Goal: Information Seeking & Learning: Find specific fact

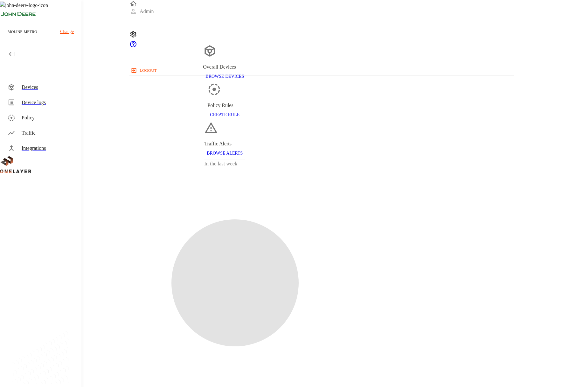
click at [65, 30] on p "Change" at bounding box center [67, 31] width 14 height 7
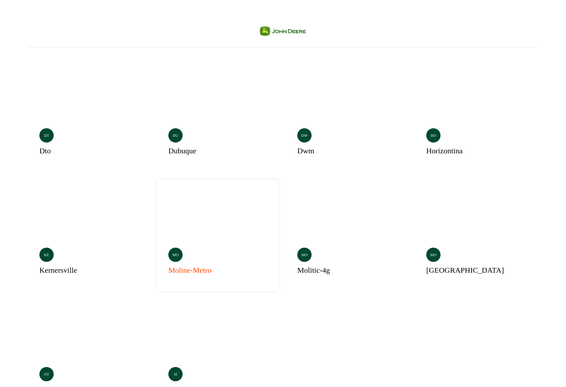
click at [170, 193] on div "Selected mo moline-metro" at bounding box center [217, 236] width 121 height 112
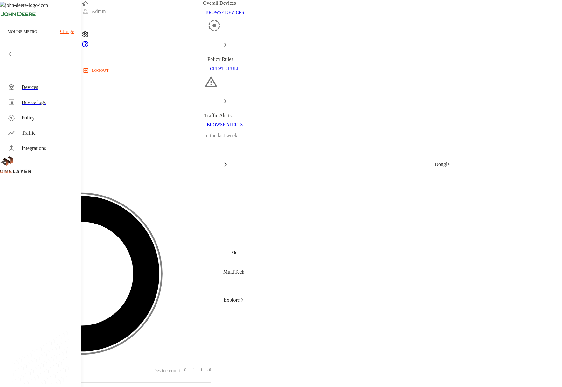
click at [211, 387] on p "MultiTech" at bounding box center [105, 392] width 211 height 8
click at [211, 387] on p "microCell" at bounding box center [105, 392] width 211 height 8
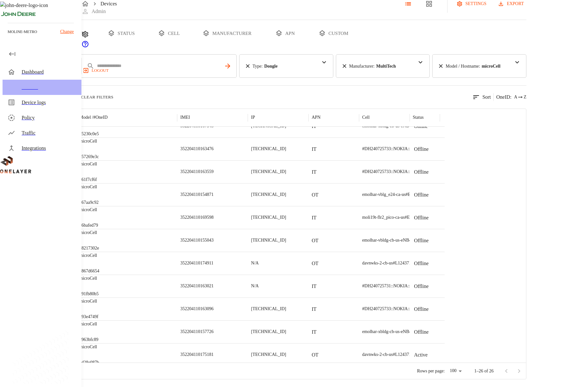
click at [51, 84] on div "Devices" at bounding box center [49, 88] width 55 height 8
click at [97, 20] on button "type" at bounding box center [74, 33] width 48 height 27
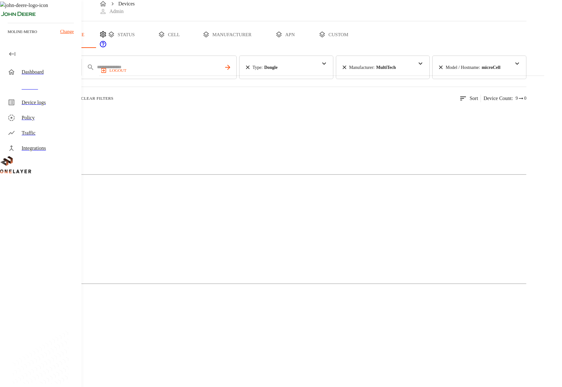
click at [439, 69] on icon at bounding box center [440, 67] width 3 height 3
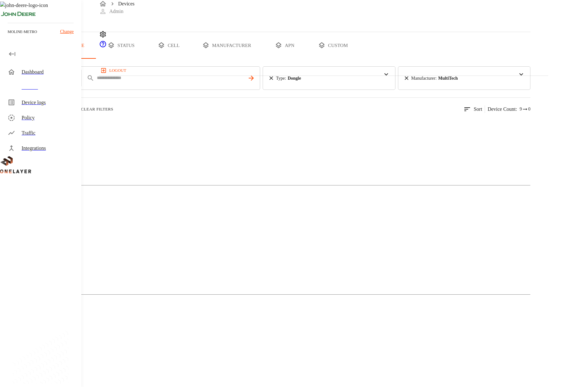
click at [78, 112] on icon "button" at bounding box center [75, 109] width 6 height 6
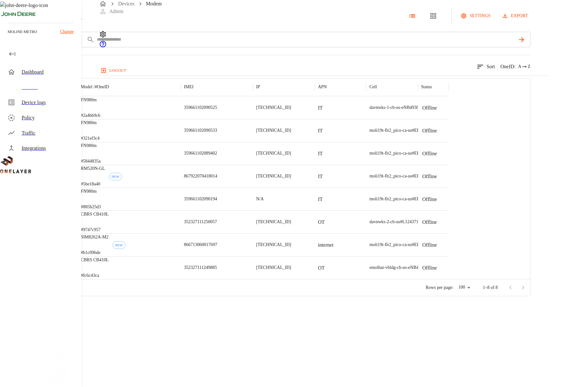
click at [27, 126] on div "Traffic" at bounding box center [42, 133] width 79 height 15
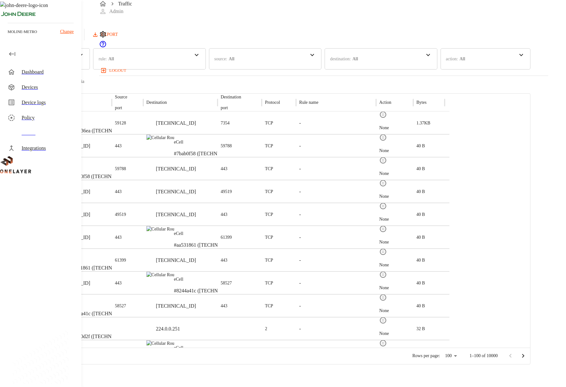
click at [52, 88] on div "Devices" at bounding box center [49, 88] width 55 height 8
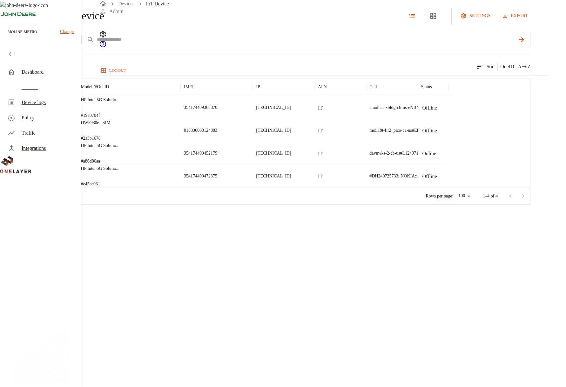
click at [123, 6] on link "Devices" at bounding box center [126, 3] width 17 height 5
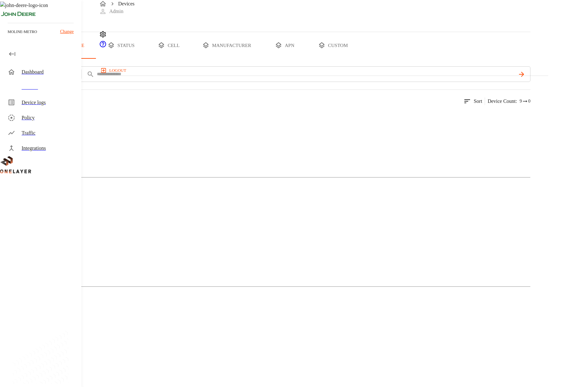
click at [45, 133] on div "Traffic" at bounding box center [49, 133] width 55 height 8
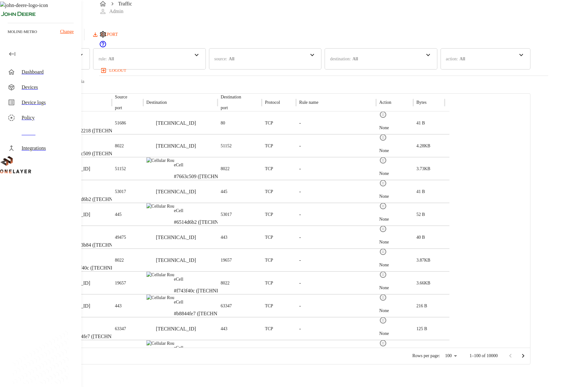
click at [55, 149] on div "Integrations" at bounding box center [49, 149] width 55 height 8
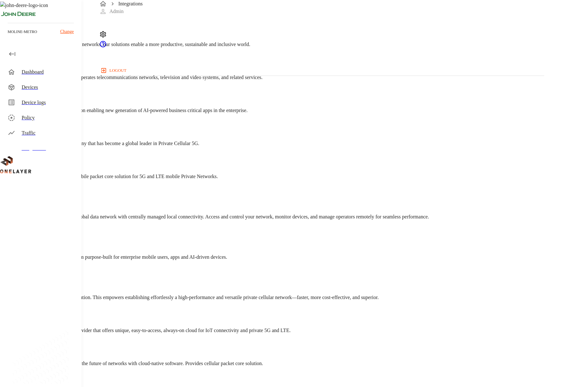
click at [48, 121] on div "Policy" at bounding box center [49, 118] width 55 height 8
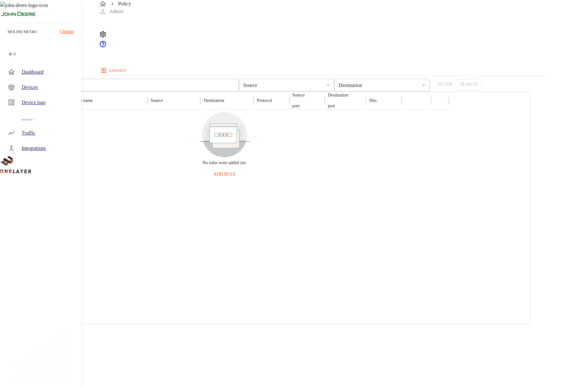
click at [48, 103] on div "Device logs" at bounding box center [49, 103] width 55 height 8
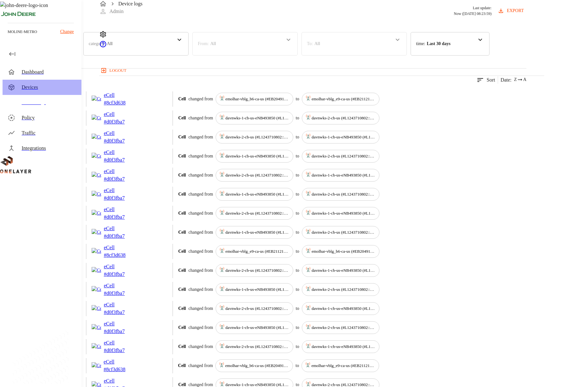
click at [52, 86] on div "Devices" at bounding box center [49, 88] width 55 height 8
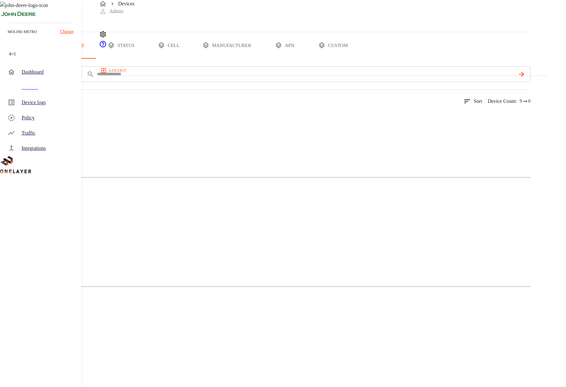
click at [52, 69] on div "Dashboard" at bounding box center [49, 72] width 55 height 8
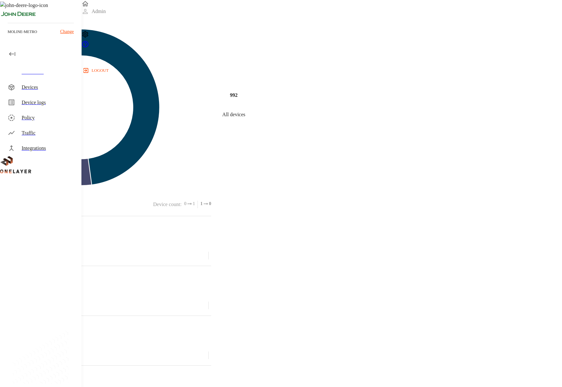
scroll to position [273, 0]
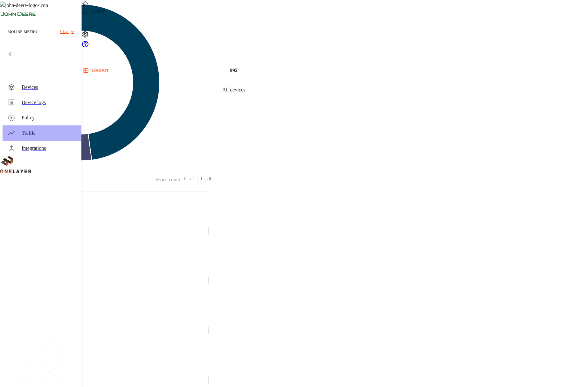
click at [39, 132] on div "Traffic" at bounding box center [49, 133] width 55 height 8
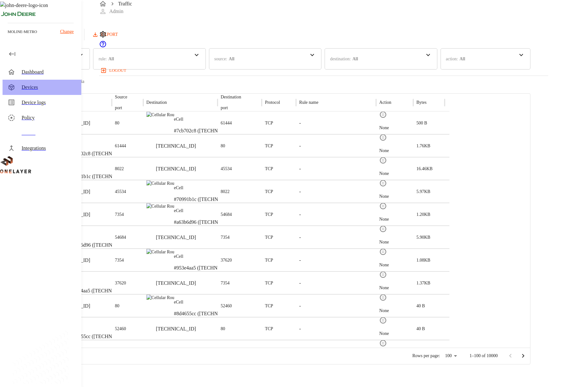
click at [42, 88] on div "Devices" at bounding box center [49, 88] width 55 height 8
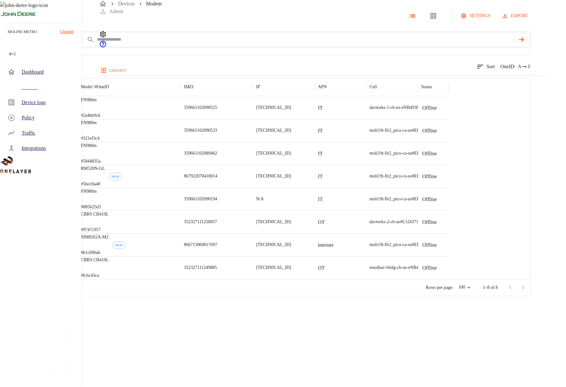
click at [41, 130] on div "Traffic" at bounding box center [49, 133] width 55 height 8
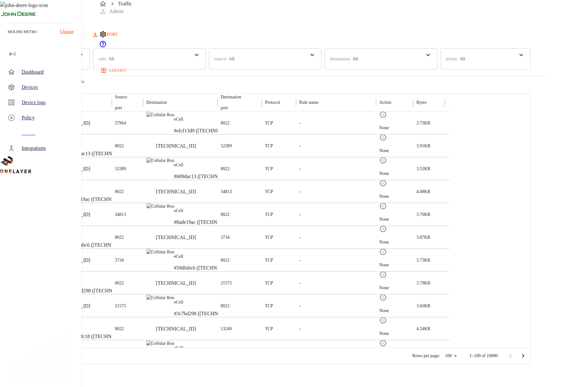
click at [53, 38] on icon "button" at bounding box center [50, 34] width 6 height 6
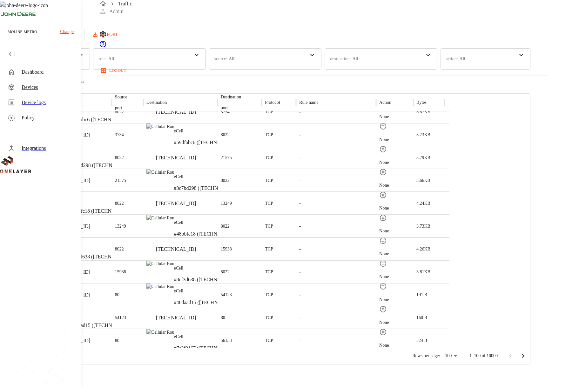
scroll to position [113, 0]
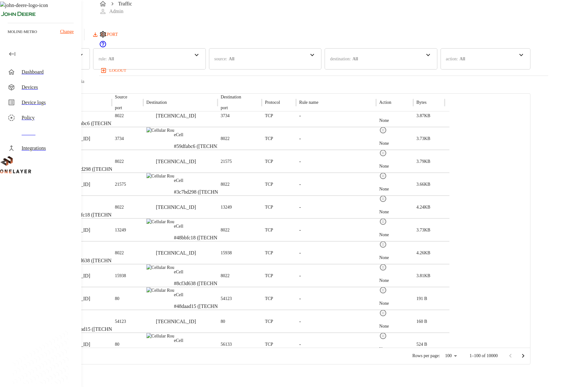
click at [68, 33] on p "Change" at bounding box center [67, 31] width 14 height 7
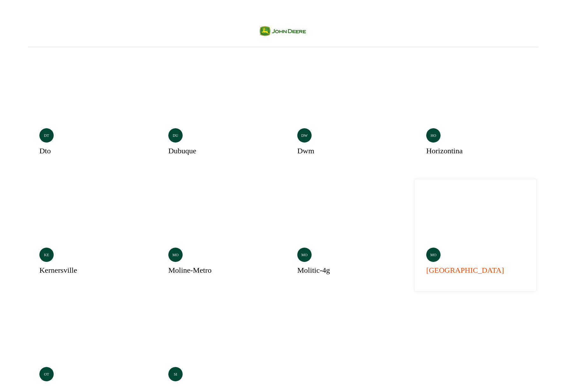
click at [415, 196] on div "mo montenegro" at bounding box center [475, 236] width 121 height 112
click at [415, 103] on div "ho horizontina" at bounding box center [475, 116] width 121 height 112
click at [297, 145] on div "dwm" at bounding box center [309, 150] width 24 height 11
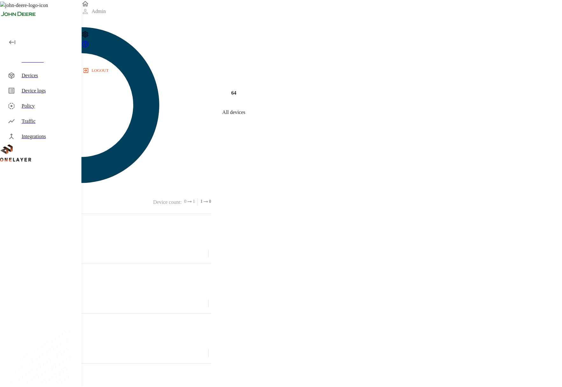
scroll to position [254, 0]
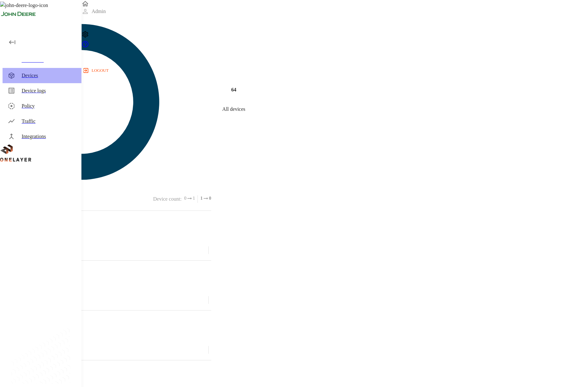
click at [48, 75] on div "Devices" at bounding box center [49, 76] width 55 height 8
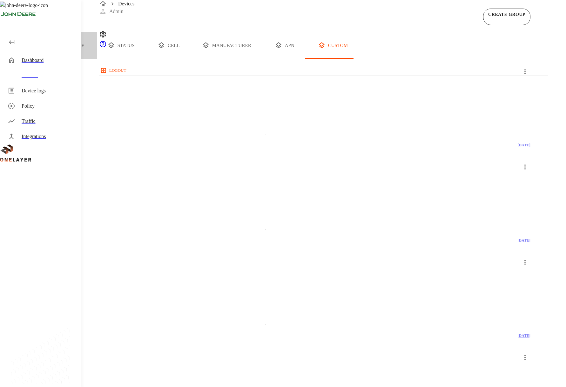
click at [97, 59] on button "type" at bounding box center [74, 45] width 48 height 27
click at [50, 59] on button "all devices" at bounding box center [25, 45] width 50 height 27
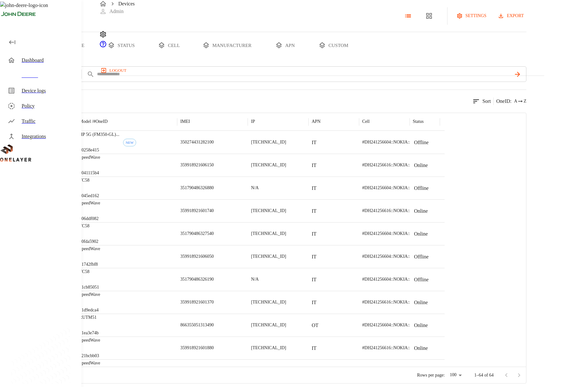
click at [17, 42] on button "button" at bounding box center [12, 42] width 13 height 13
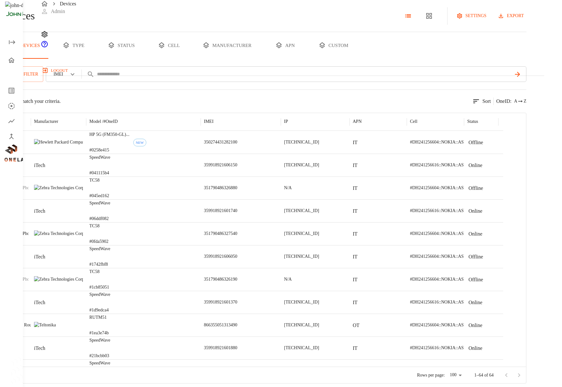
click at [12, 42] on icon "open drawer" at bounding box center [12, 42] width 6 height 4
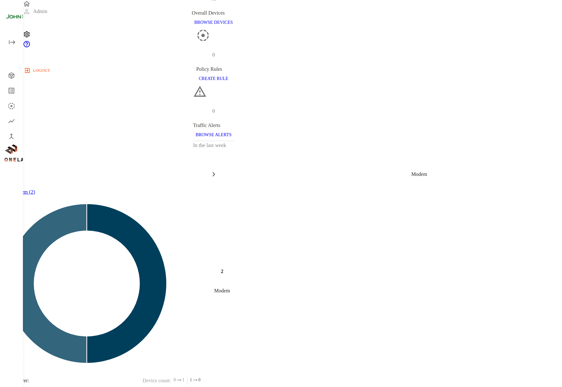
scroll to position [118, 0]
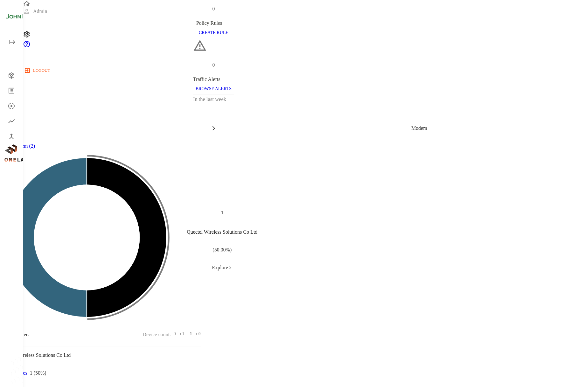
click at [27, 370] on p "View devices" at bounding box center [13, 374] width 27 height 8
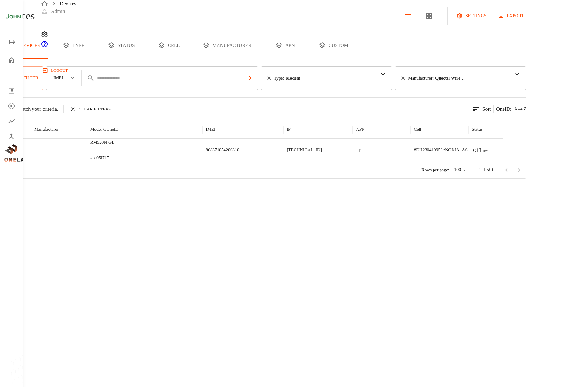
click at [97, 59] on button "type" at bounding box center [74, 45] width 48 height 27
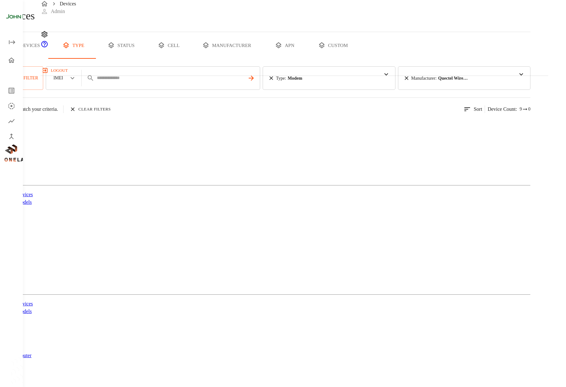
click at [16, 44] on button "open drawer" at bounding box center [12, 42] width 13 height 13
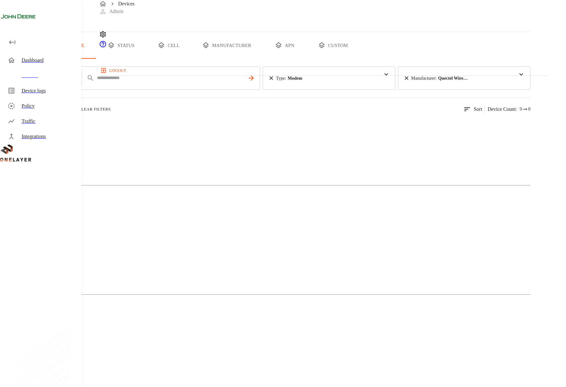
click at [76, 112] on icon "button" at bounding box center [73, 109] width 6 height 6
click at [13, 337] on img at bounding box center [13, 337] width 0 height 0
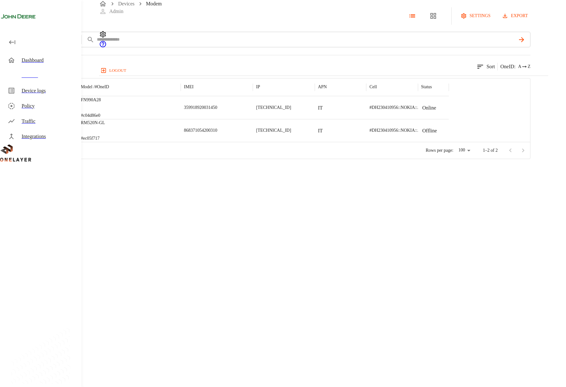
click at [217, 111] on p "359918920031450" at bounding box center [200, 108] width 33 height 6
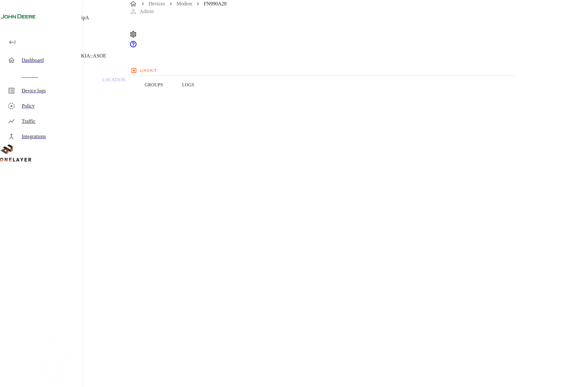
drag, startPoint x: 203, startPoint y: 178, endPoint x: 220, endPoint y: 179, distance: 16.6
click at [53, 251] on span "359918920031450" at bounding box center [34, 253] width 38 height 5
copy span "359918"
click at [53, 251] on span "359918920031450" at bounding box center [34, 253] width 38 height 5
drag, startPoint x: 203, startPoint y: 179, endPoint x: 226, endPoint y: 179, distance: 22.2
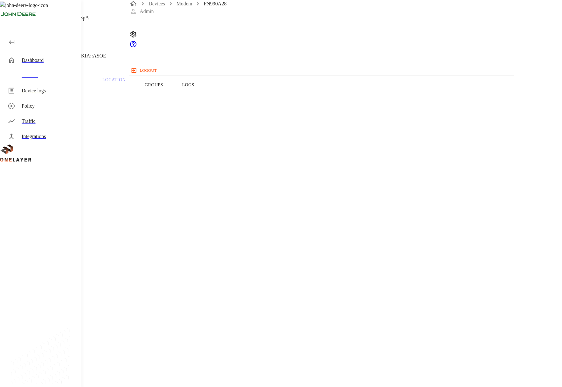
click at [53, 251] on span "359918920031450" at bounding box center [34, 253] width 38 height 5
copy span "359918920"
click at [63, 78] on div "Devices" at bounding box center [49, 76] width 55 height 8
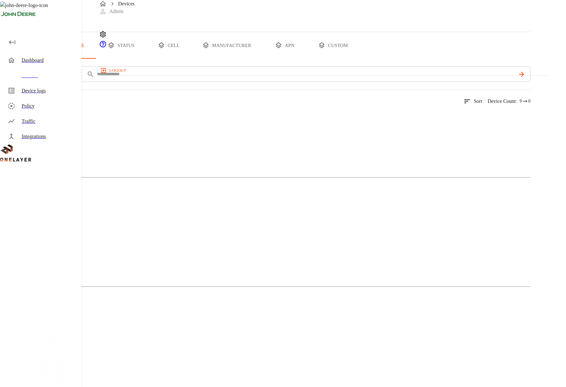
click at [34, 331] on img at bounding box center [23, 335] width 21 height 8
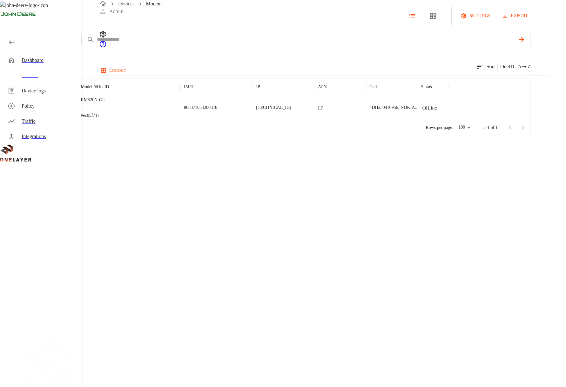
click at [98, 41] on div "Modem settings export add filter IMEI **** 1 results match your criteria. Sort …" at bounding box center [283, 68] width 566 height 136
click at [7, 19] on icon at bounding box center [3, 15] width 7 height 7
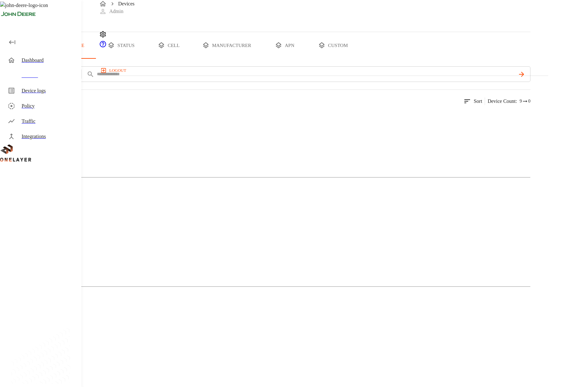
click at [33, 120] on img at bounding box center [23, 117] width 20 height 8
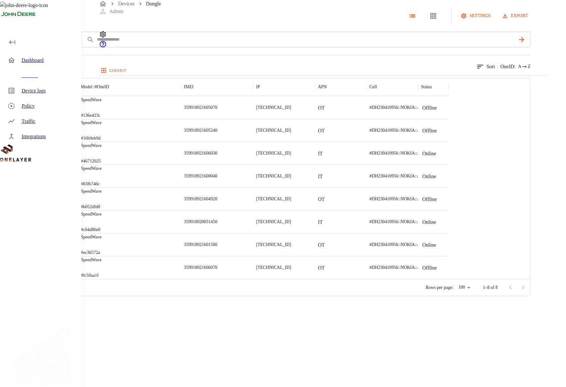
click at [72, 25] on div "Dongle" at bounding box center [36, 15] width 72 height 17
click at [7, 19] on icon at bounding box center [3, 15] width 7 height 7
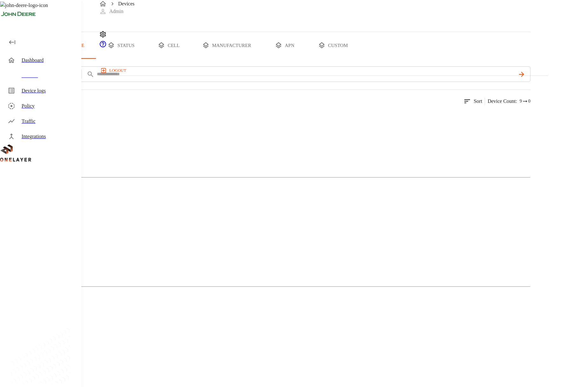
click at [49, 222] on img at bounding box center [31, 226] width 37 height 8
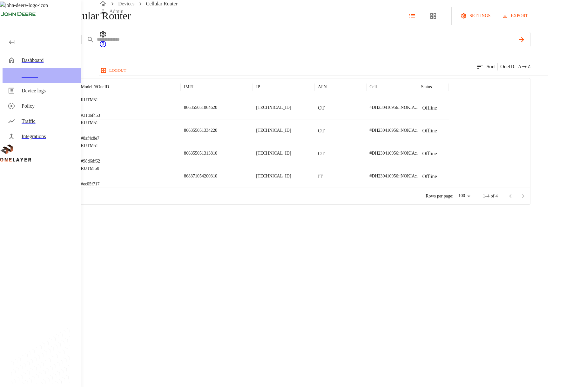
drag, startPoint x: 49, startPoint y: 76, endPoint x: 425, endPoint y: 2, distance: 383.3
click at [49, 76] on div "Devices" at bounding box center [49, 76] width 55 height 8
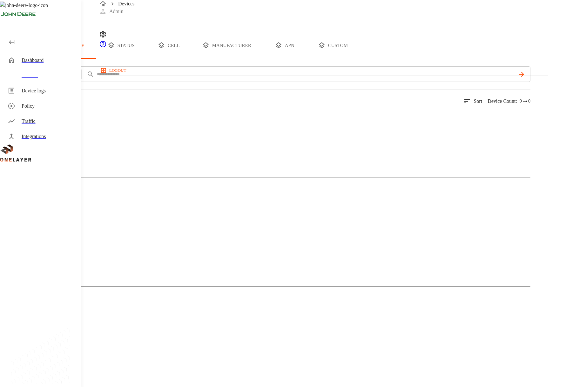
click at [50, 59] on button "all devices" at bounding box center [25, 45] width 50 height 27
